Goal: Task Accomplishment & Management: Manage account settings

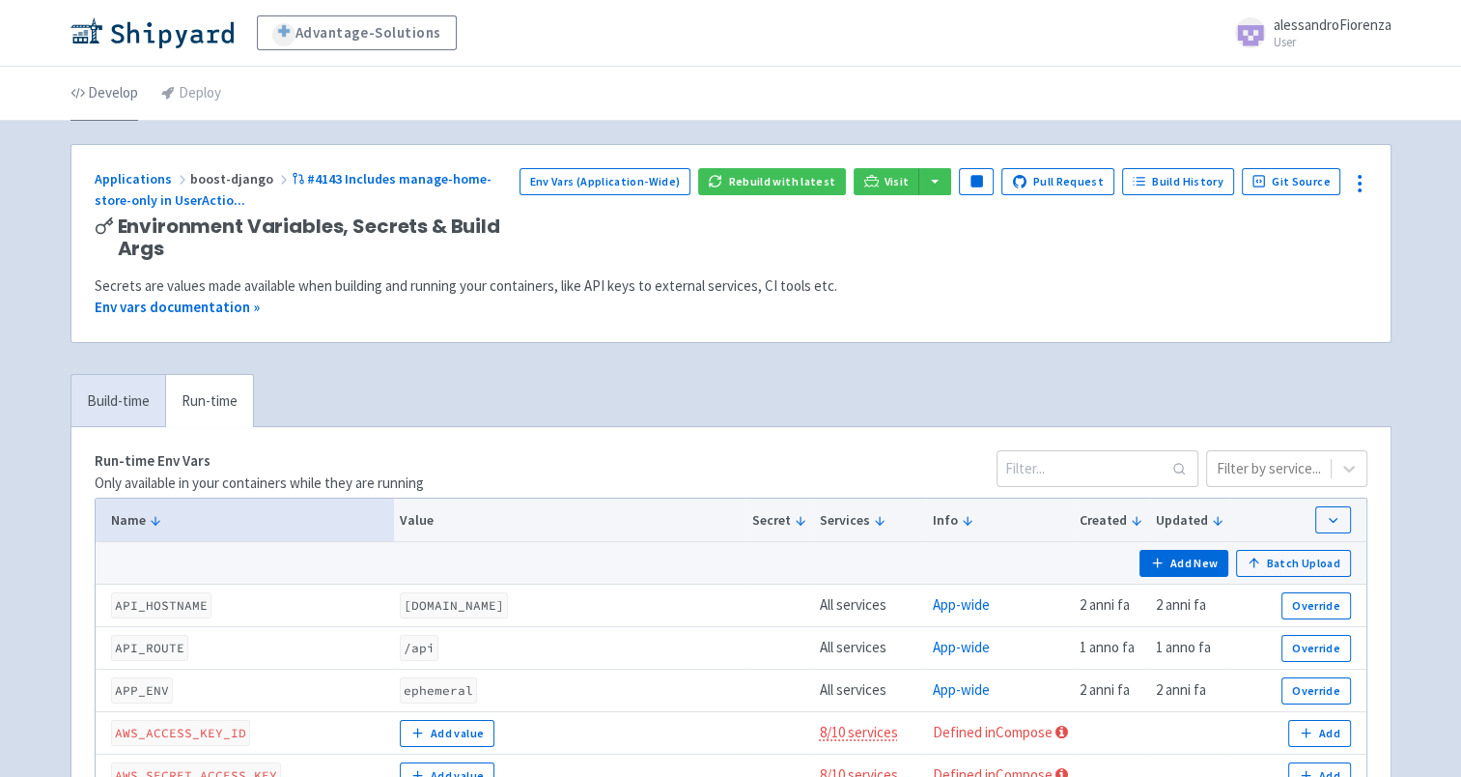
click at [90, 88] on link "Develop" at bounding box center [105, 94] width 68 height 54
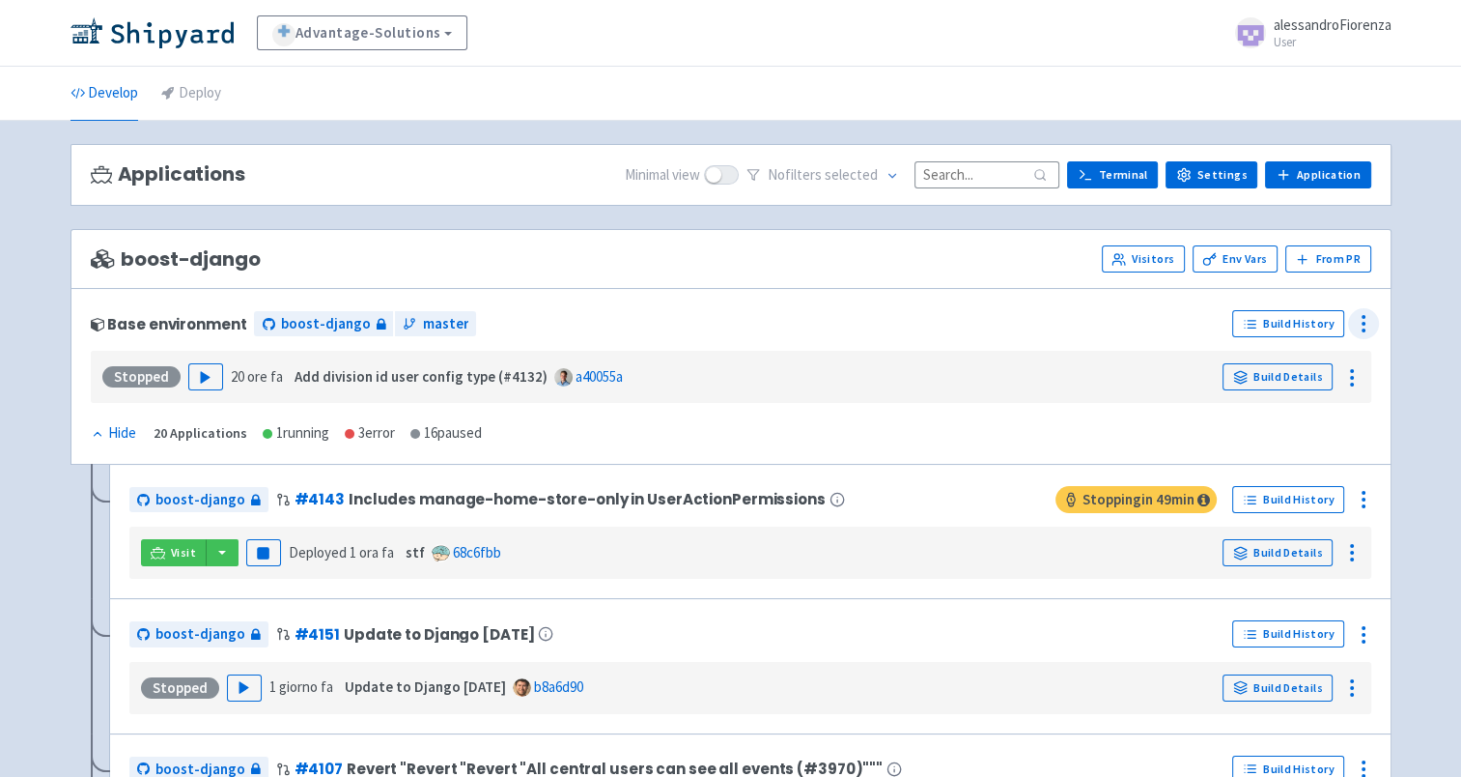
click at [1375, 324] on icon at bounding box center [1363, 323] width 23 height 23
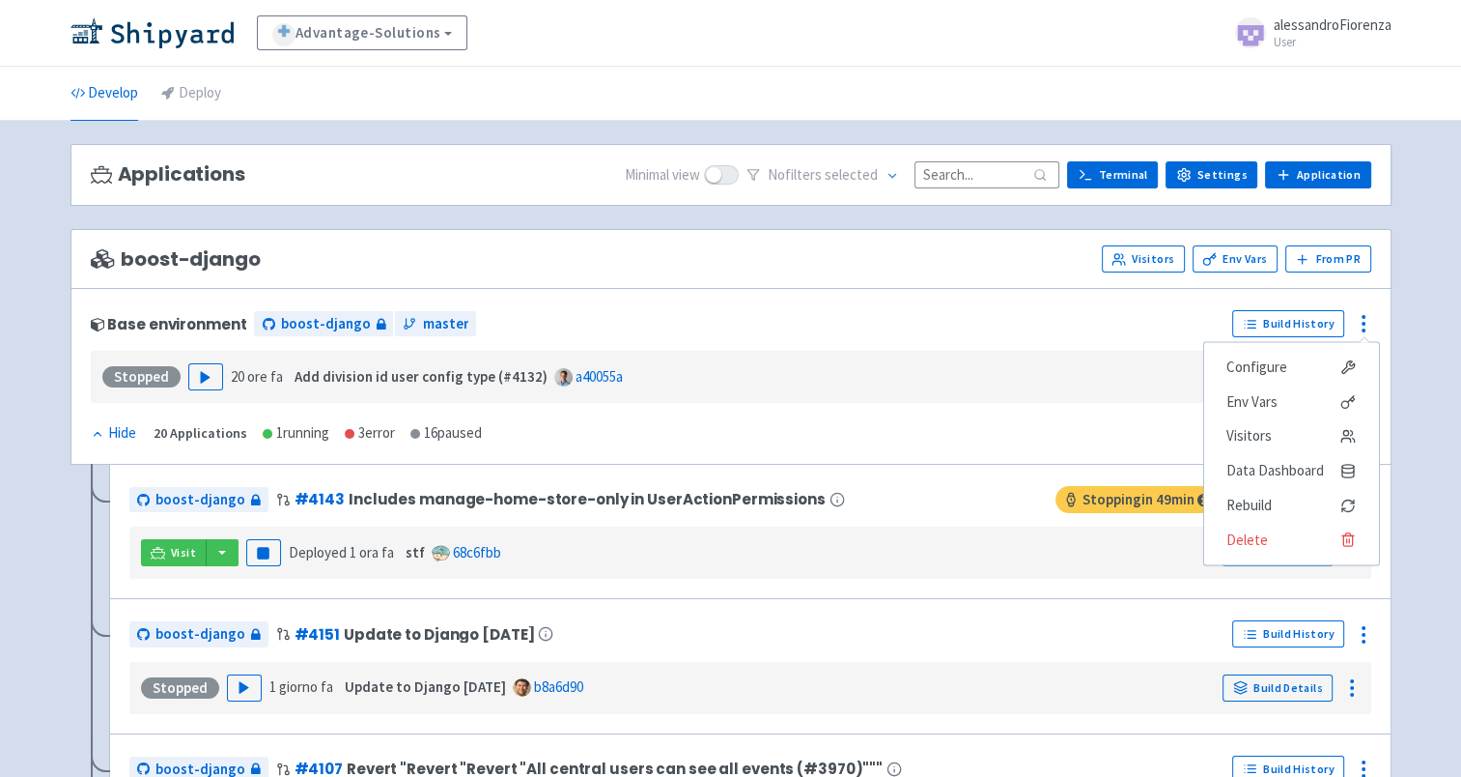
click at [1132, 325] on div "Base environment boost-django master" at bounding box center [658, 323] width 1135 height 31
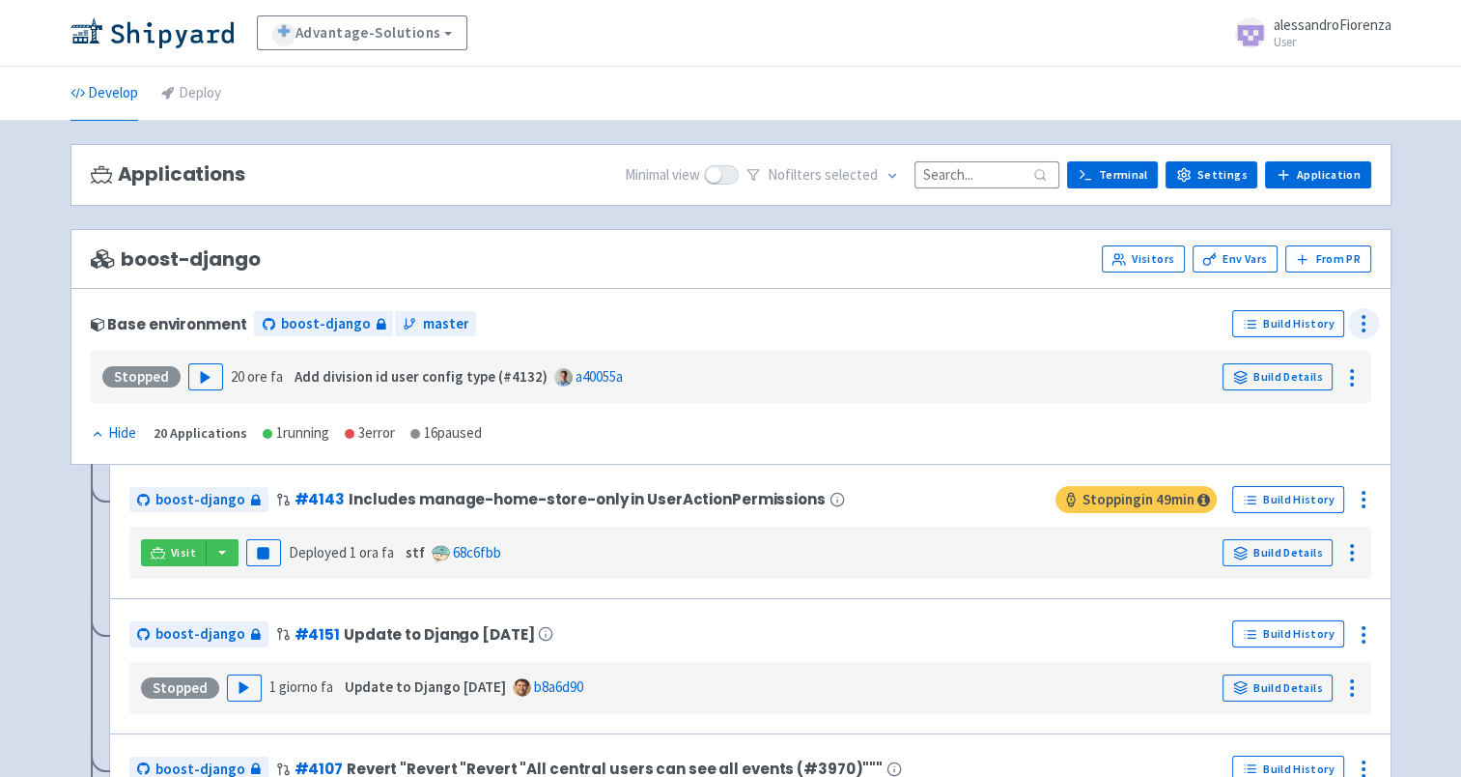
click at [1362, 324] on icon at bounding box center [1363, 323] width 23 height 23
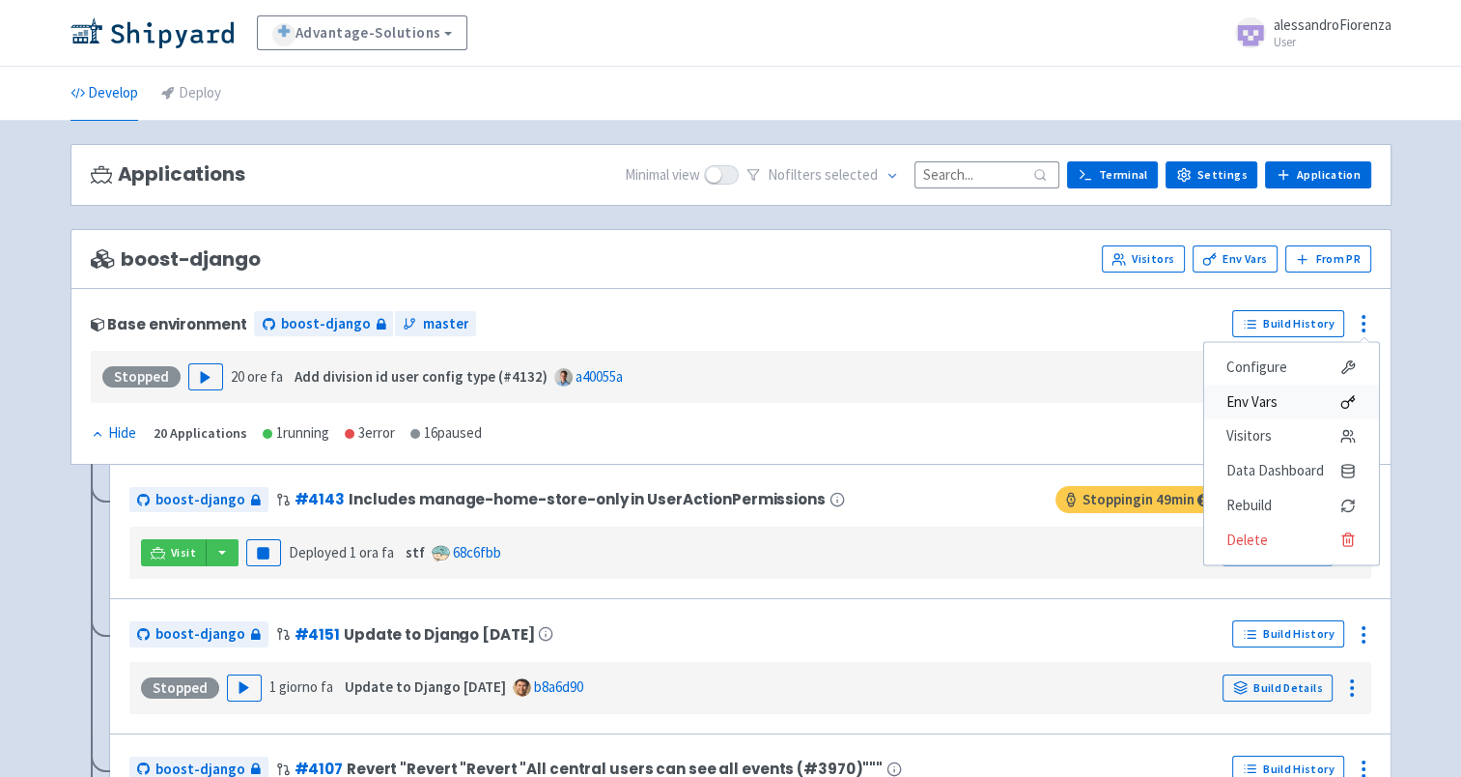
click at [1295, 400] on span "Env Vars" at bounding box center [1291, 401] width 128 height 27
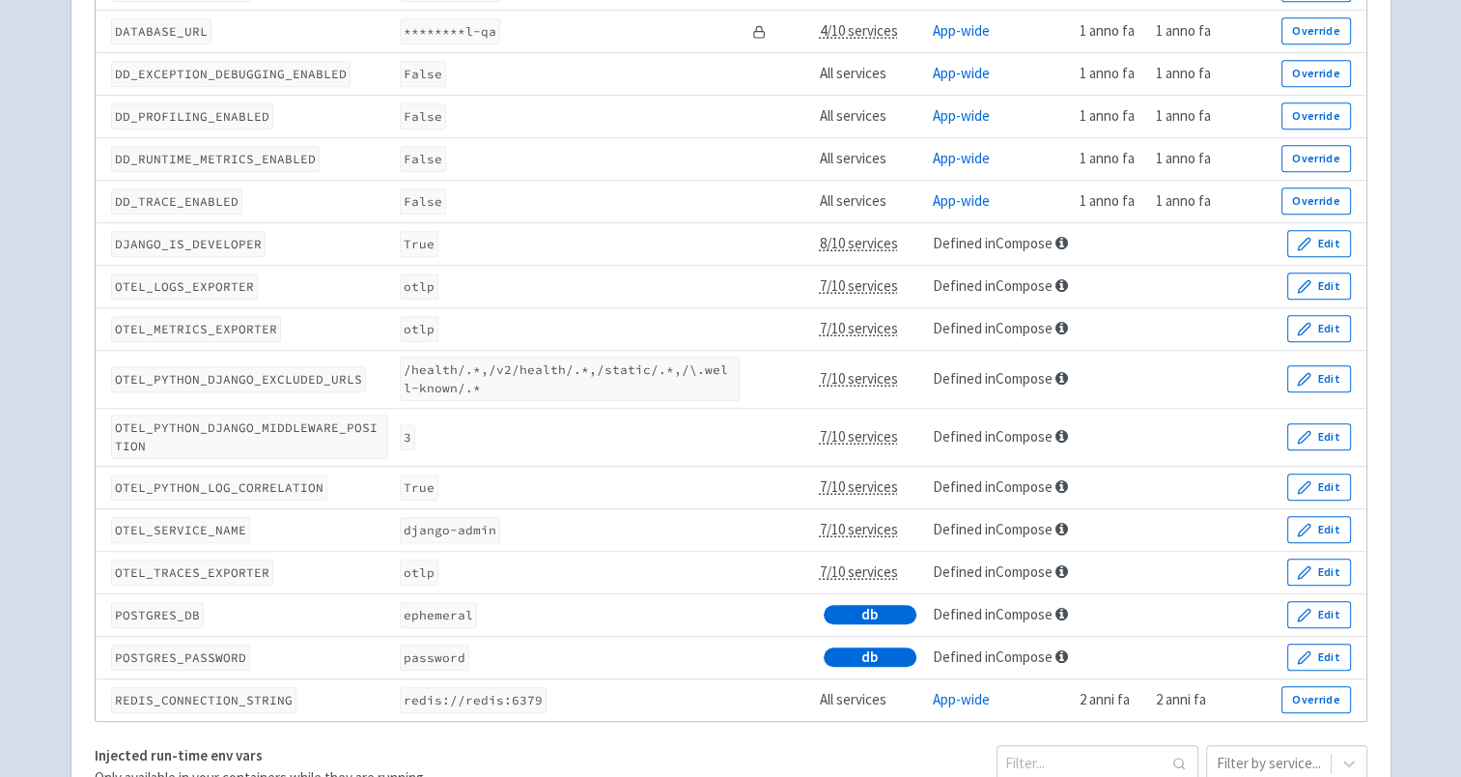
scroll to position [869, 0]
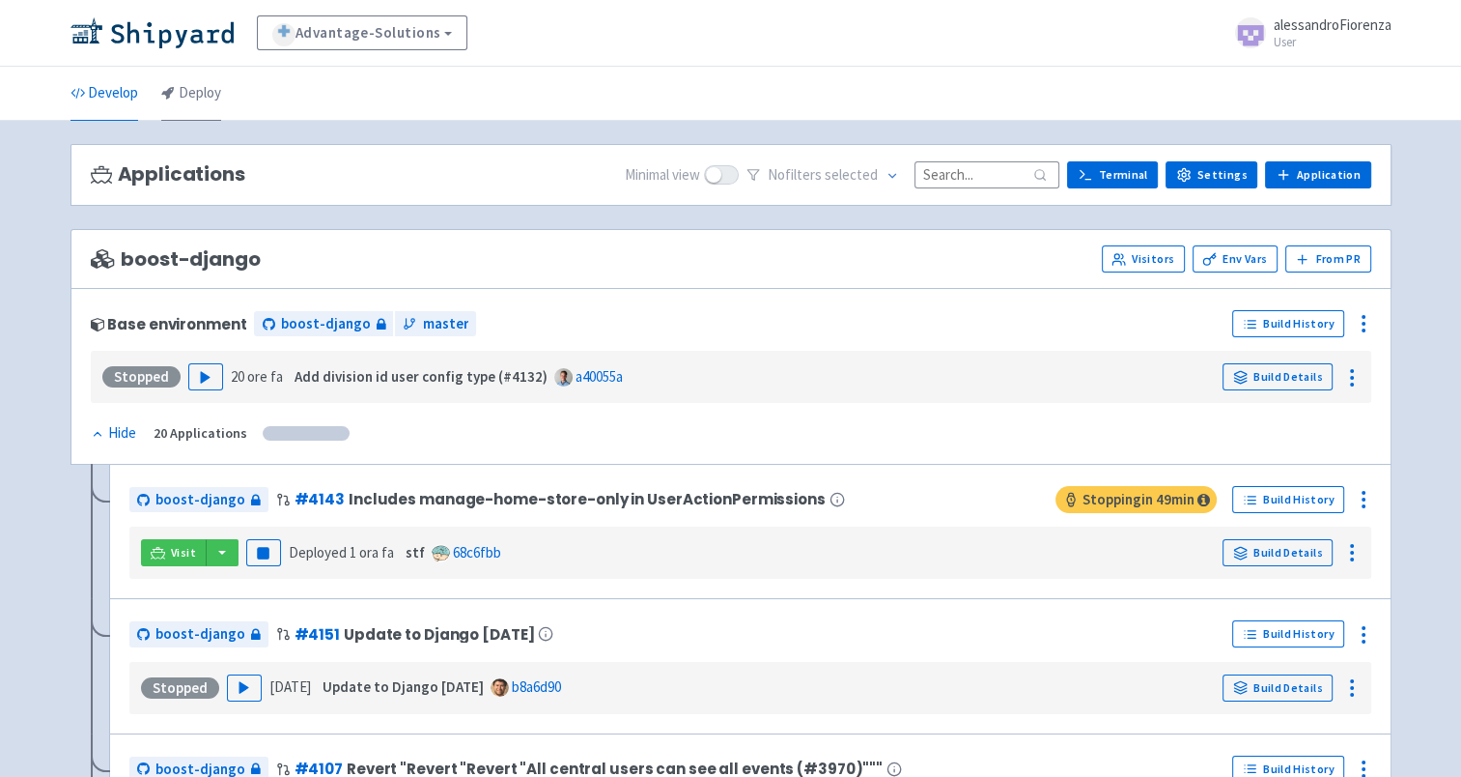
click at [179, 85] on link "Deploy" at bounding box center [191, 94] width 60 height 54
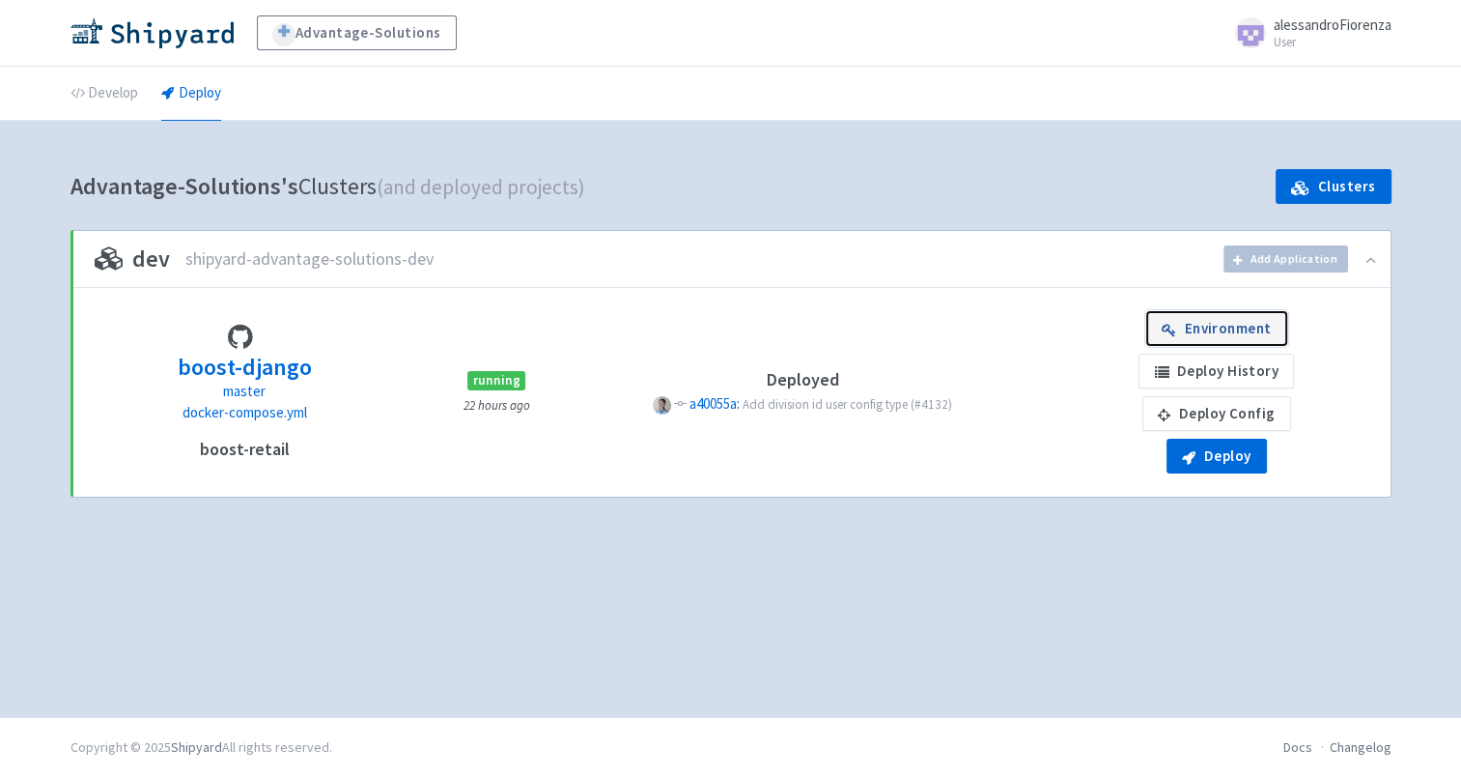
click at [1240, 328] on link "Environment" at bounding box center [1217, 328] width 141 height 35
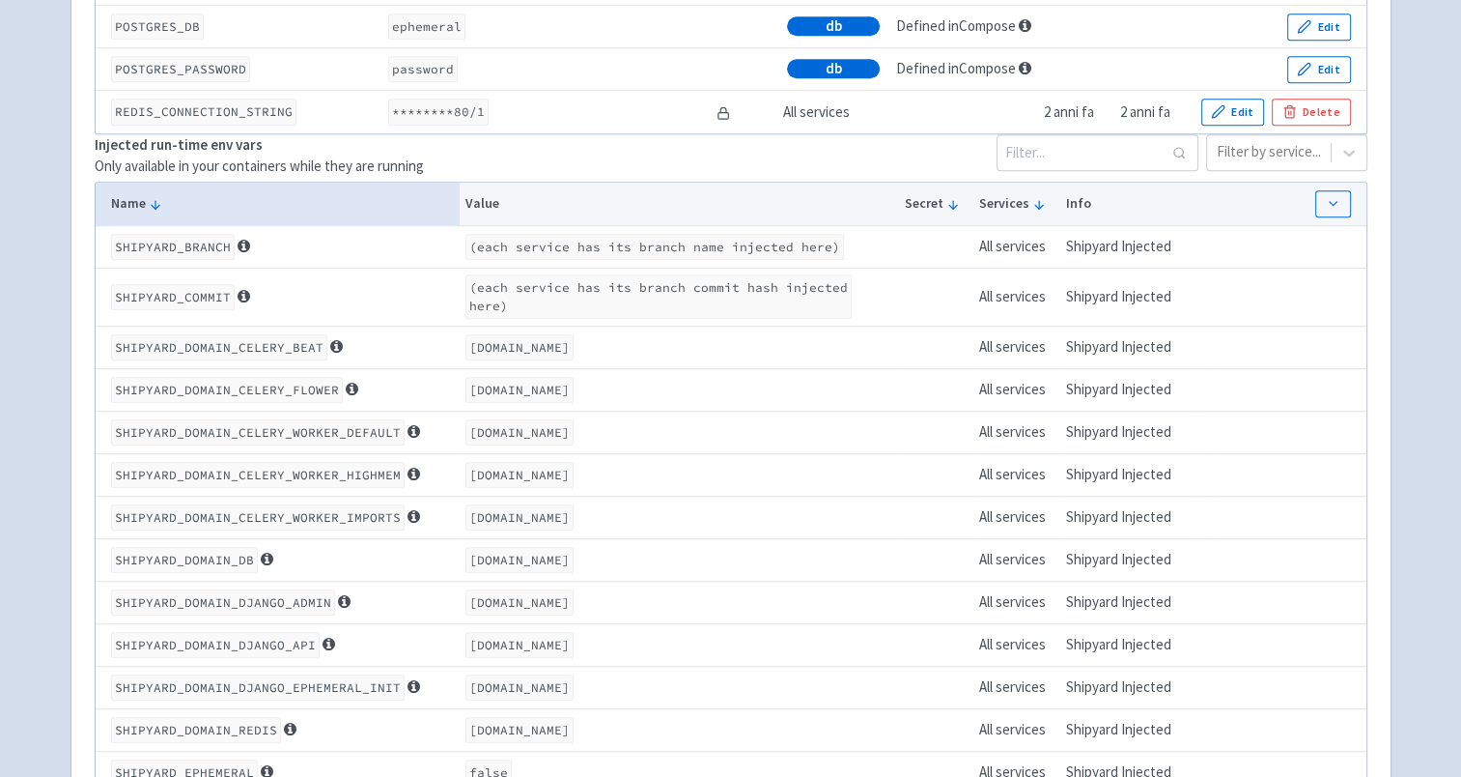
scroll to position [1449, 0]
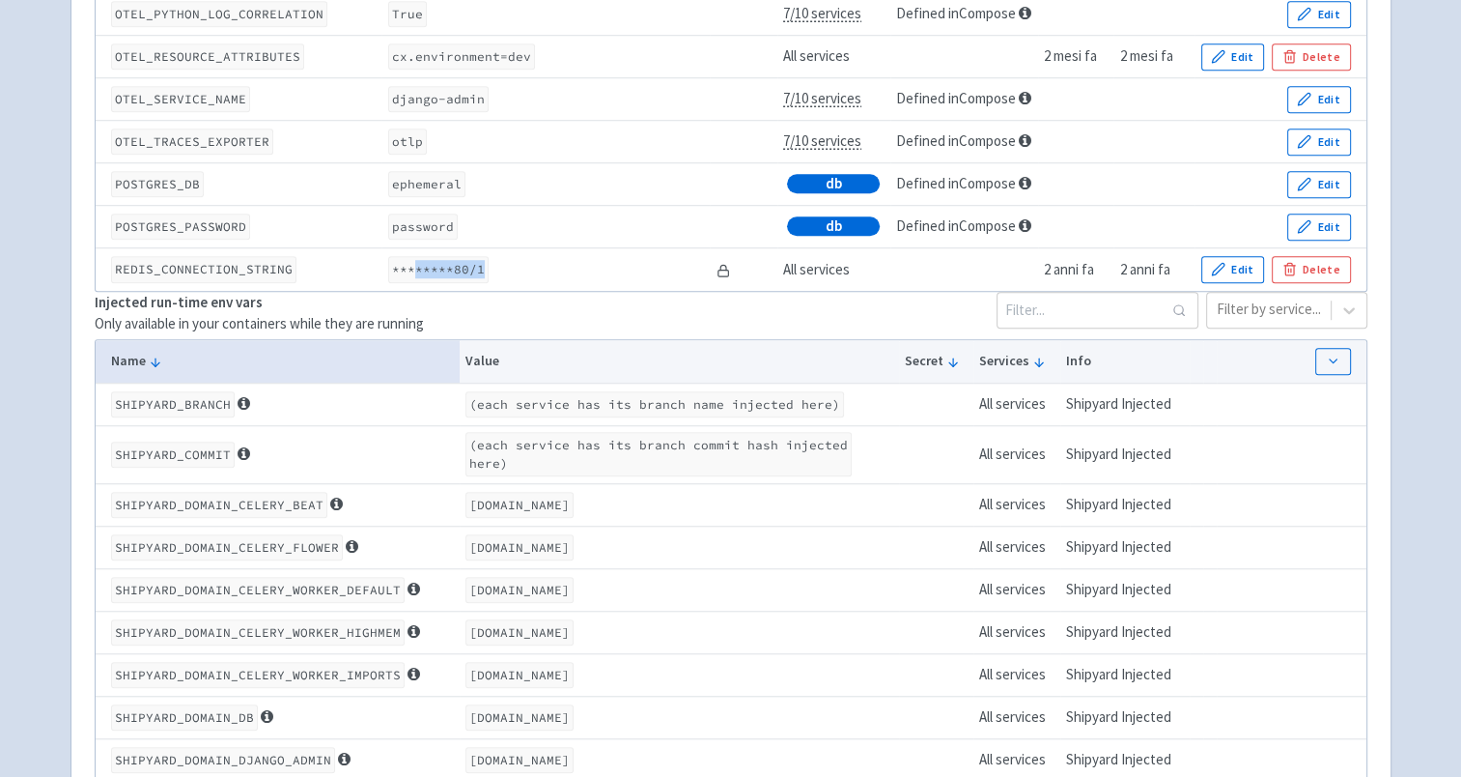
drag, startPoint x: 489, startPoint y: 262, endPoint x: 510, endPoint y: 260, distance: 21.3
click at [510, 260] on td "********80/1" at bounding box center [546, 269] width 328 height 43
drag, startPoint x: 510, startPoint y: 260, endPoint x: 610, endPoint y: 264, distance: 100.5
click at [610, 264] on td "********80/1" at bounding box center [546, 269] width 328 height 43
